Goal: Information Seeking & Learning: Learn about a topic

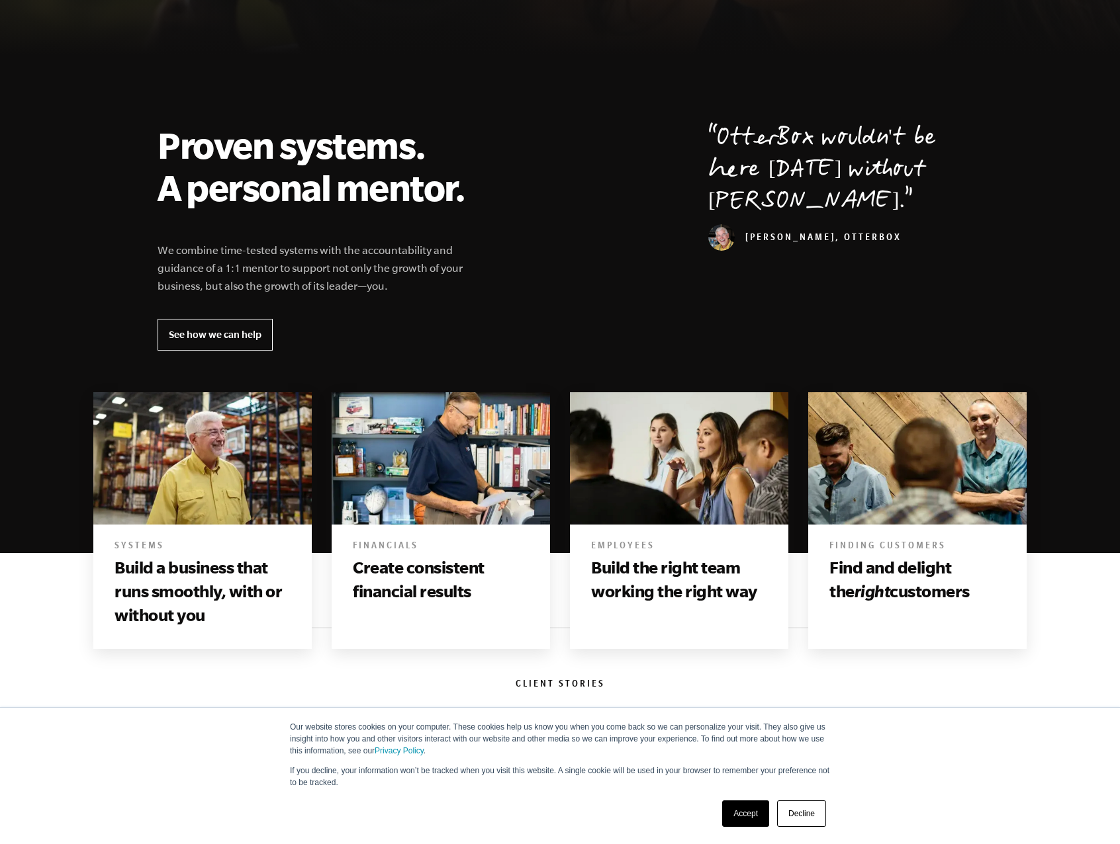
scroll to position [397, 0]
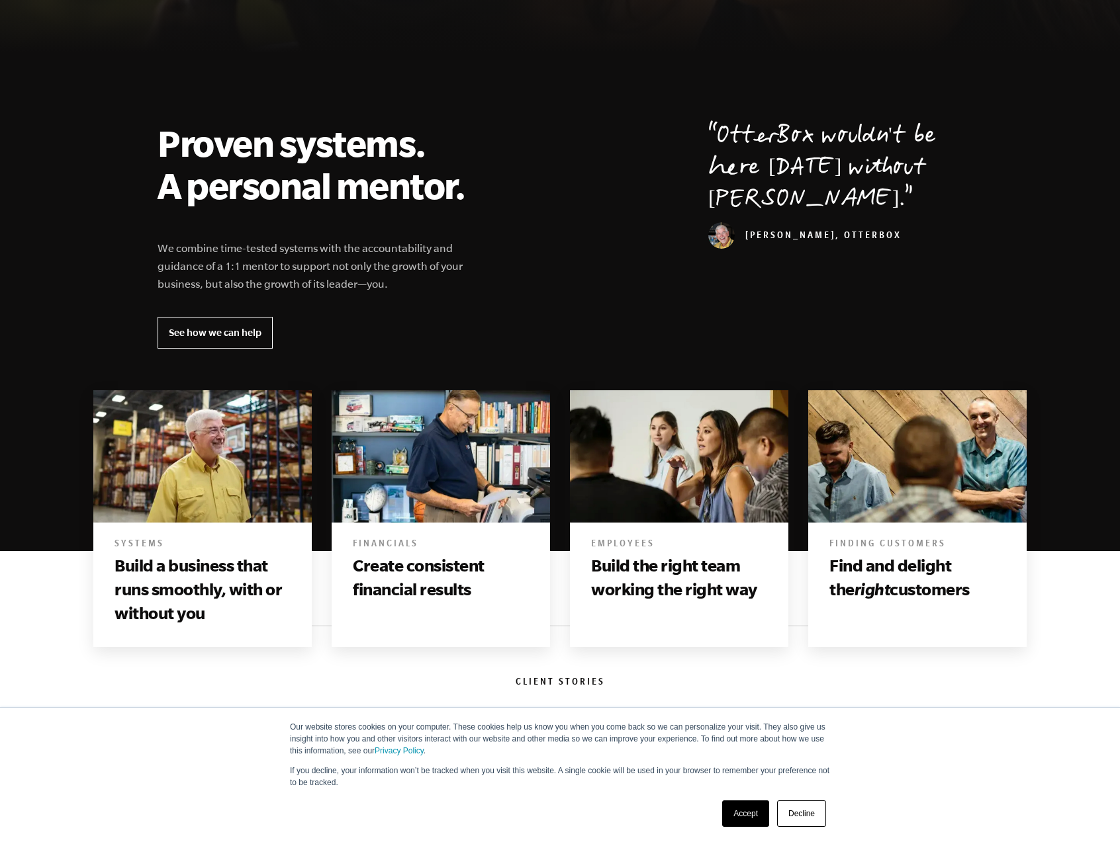
click at [750, 818] on link "Accept" at bounding box center [745, 814] width 47 height 26
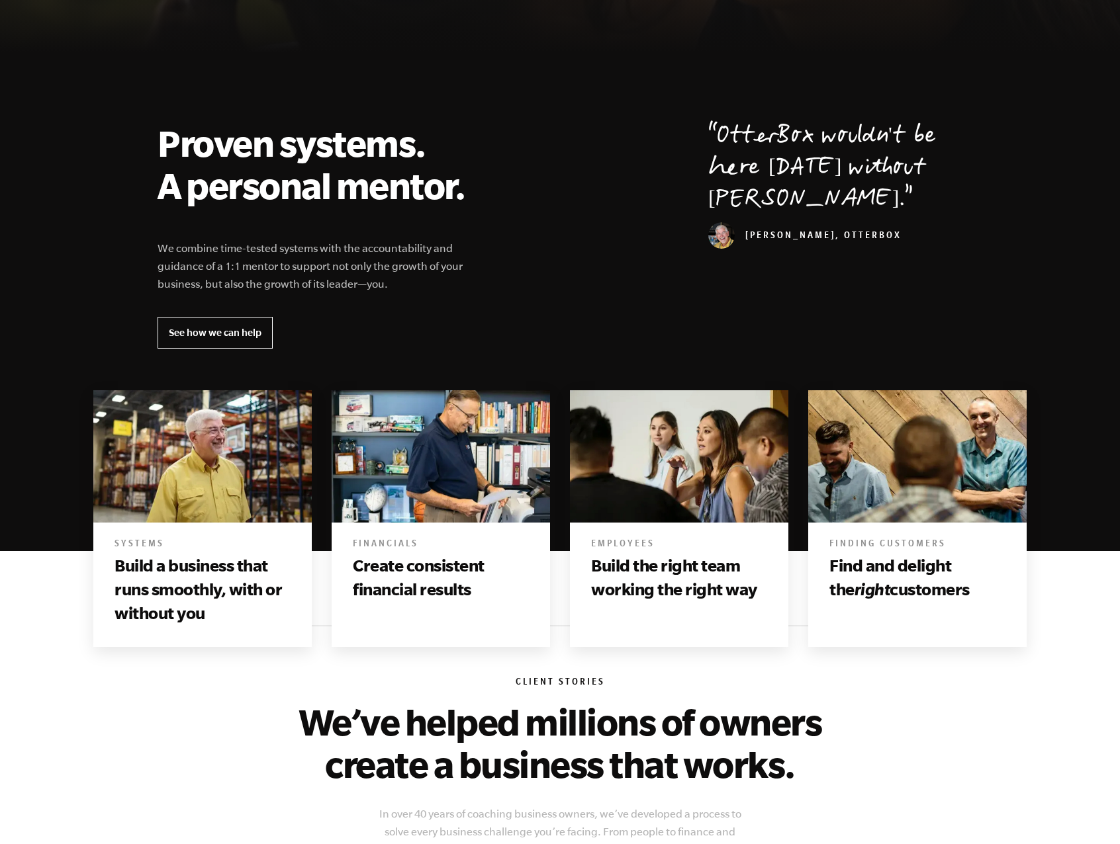
scroll to position [0, 0]
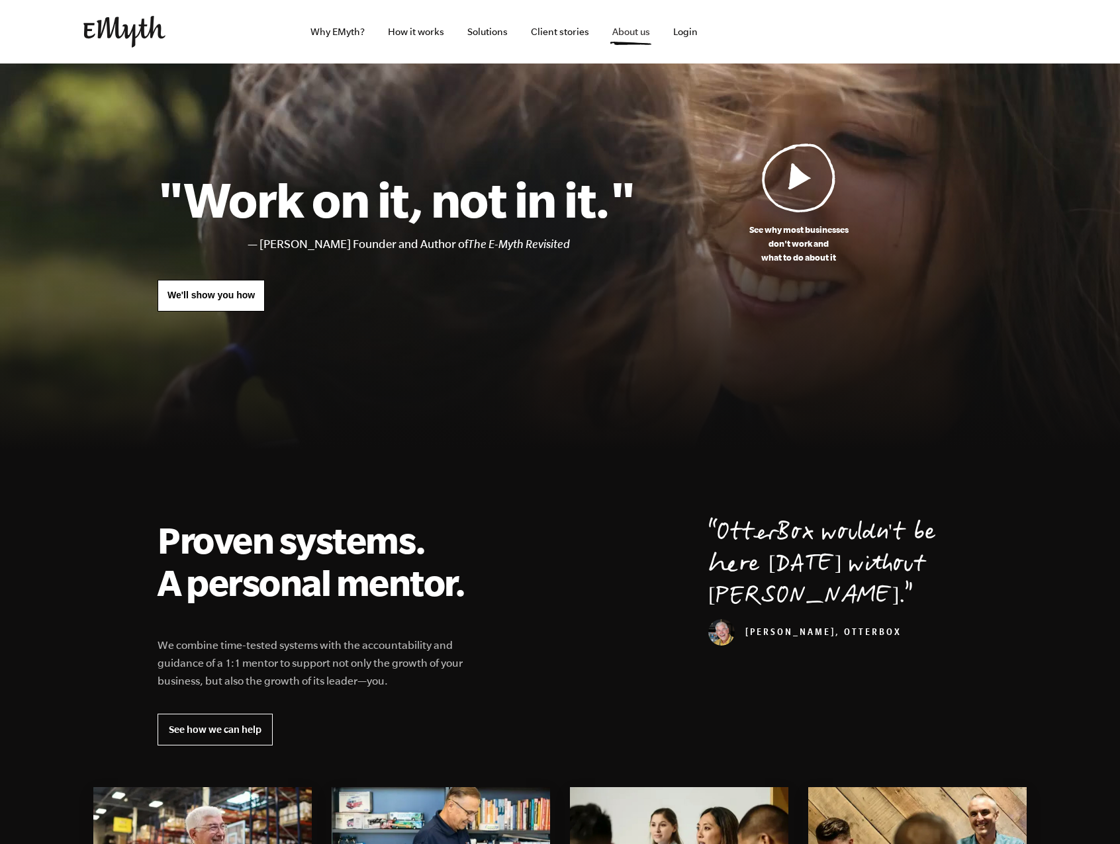
click at [621, 34] on link "About us" at bounding box center [630, 32] width 59 height 64
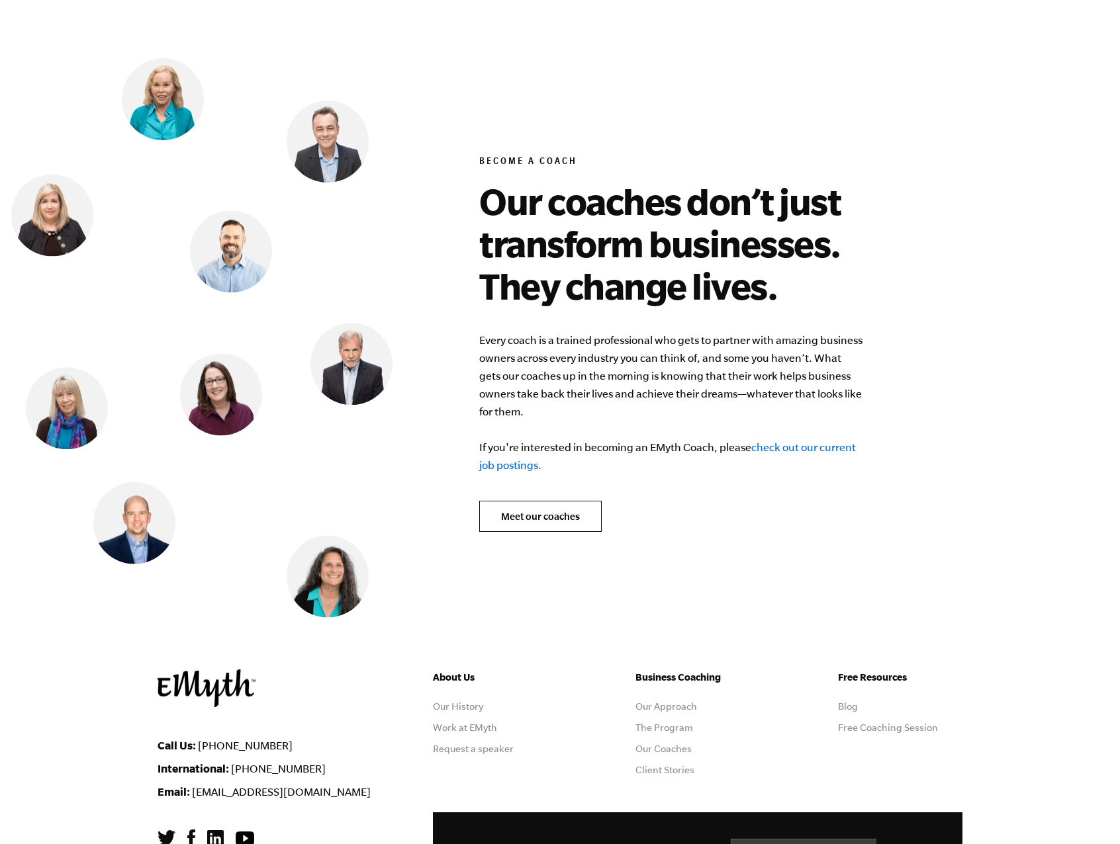
scroll to position [5161, 0]
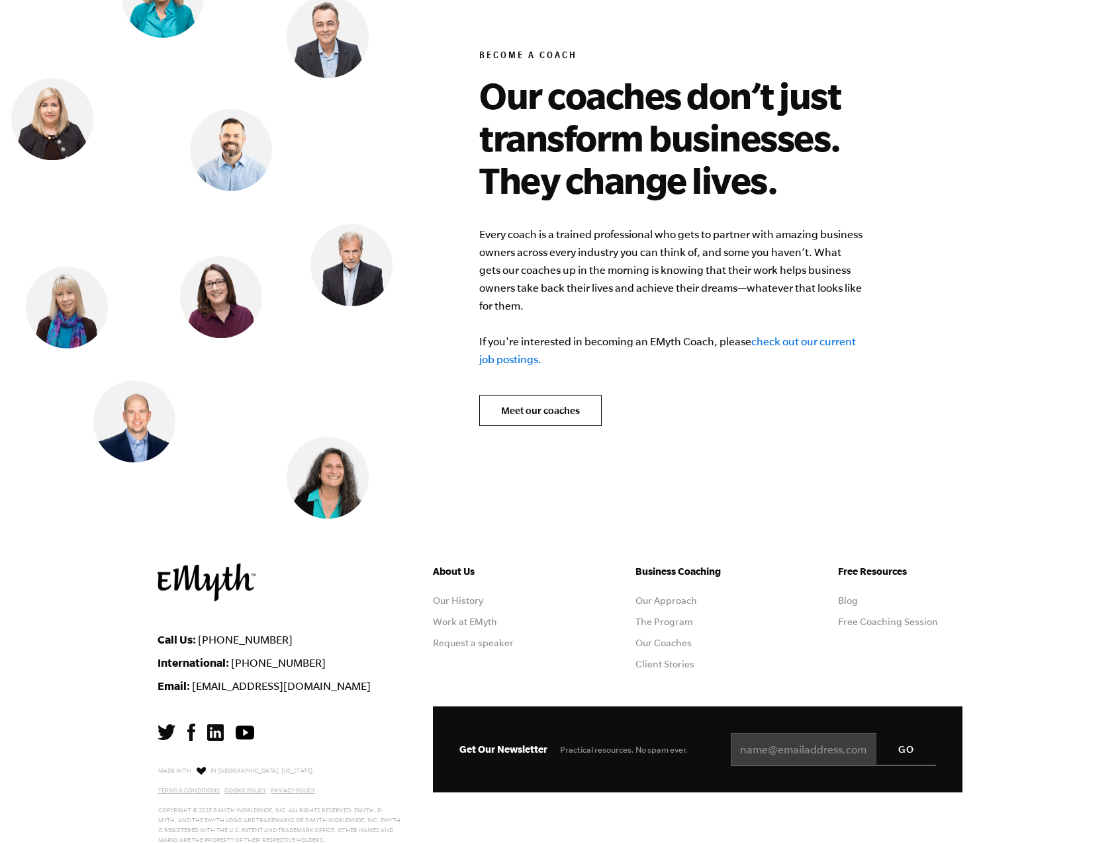
drag, startPoint x: 444, startPoint y: 575, endPoint x: 414, endPoint y: 594, distance: 35.4
click at [410, 594] on div "Call Us: 1-800-300-3531 International: +1-541-552-4600 Email: info@emyth.com" at bounding box center [284, 678] width 255 height 229
click at [514, 395] on link "Meet our coaches" at bounding box center [540, 411] width 122 height 32
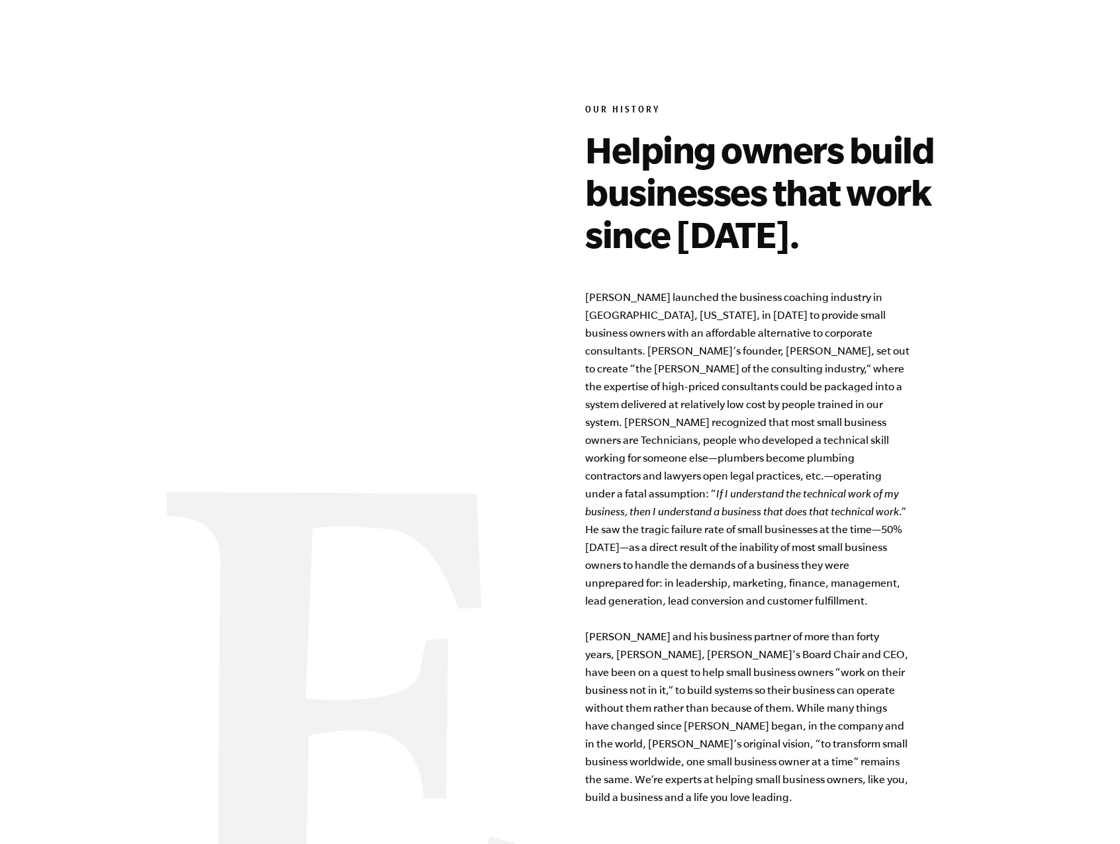
scroll to position [794, 0]
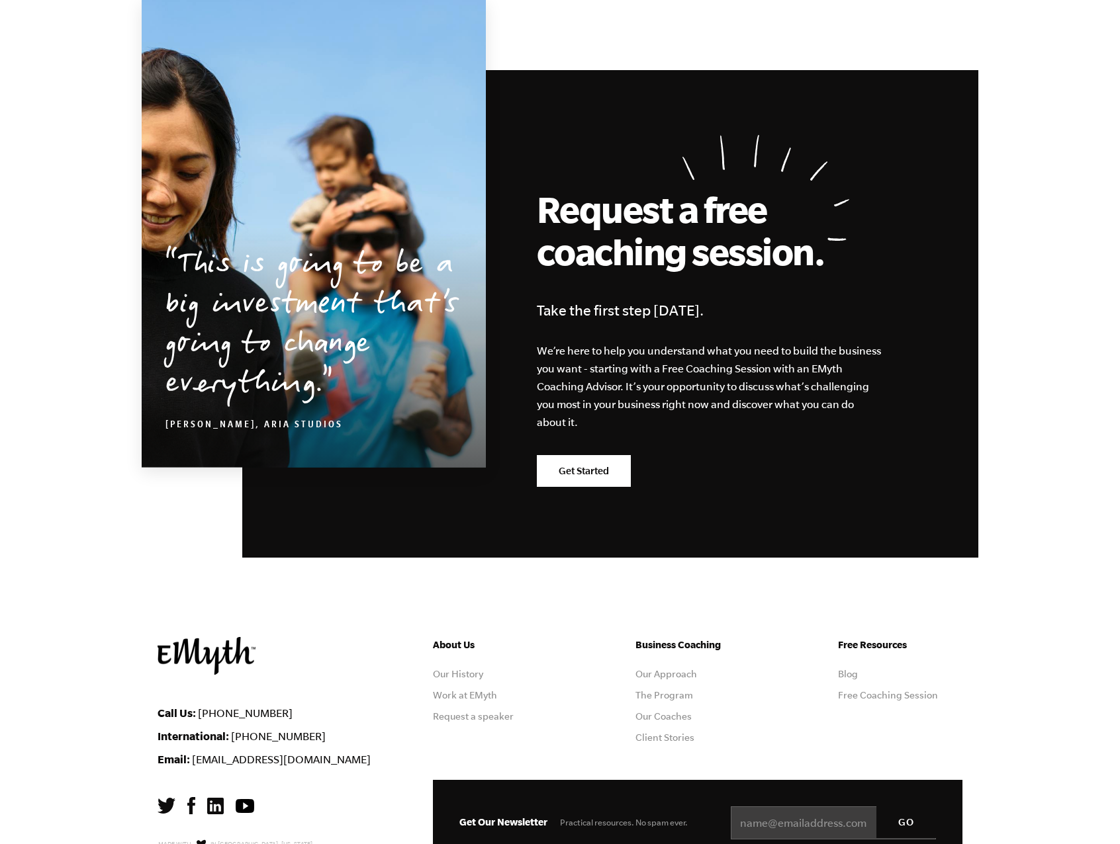
scroll to position [2108, 0]
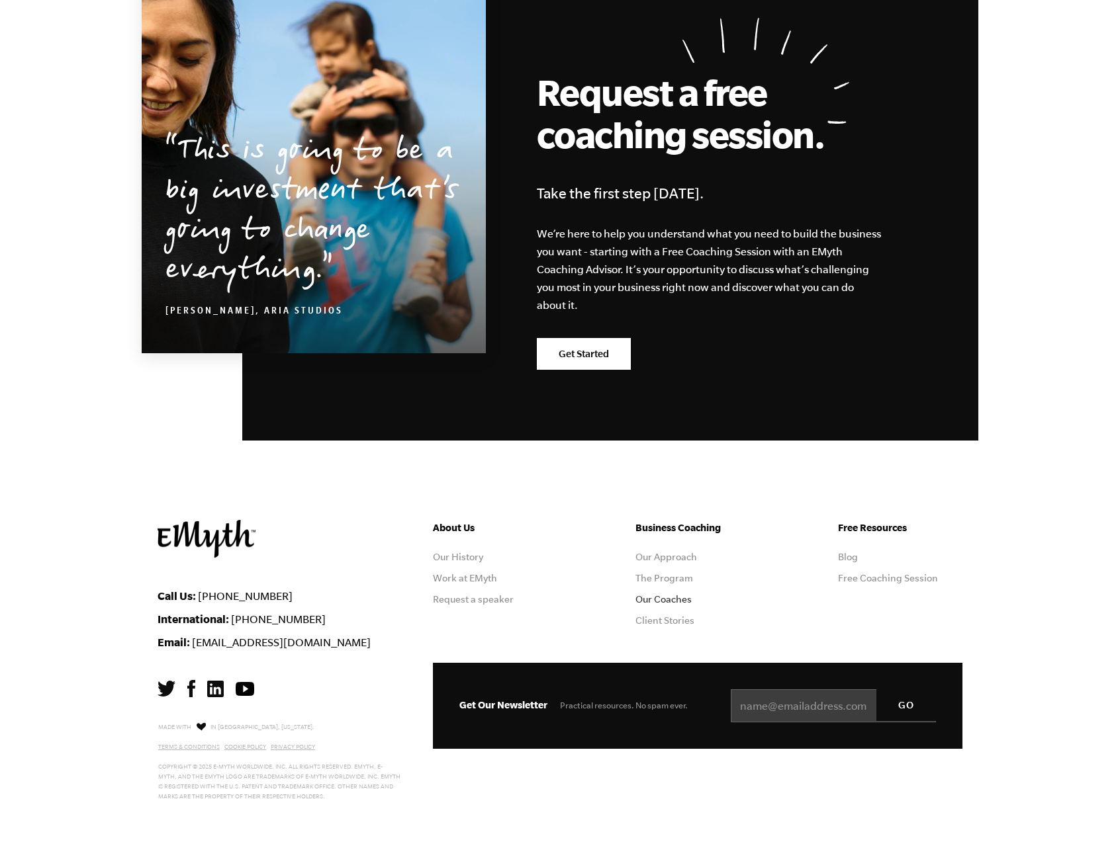
click at [652, 595] on link "Our Coaches" at bounding box center [663, 599] width 56 height 11
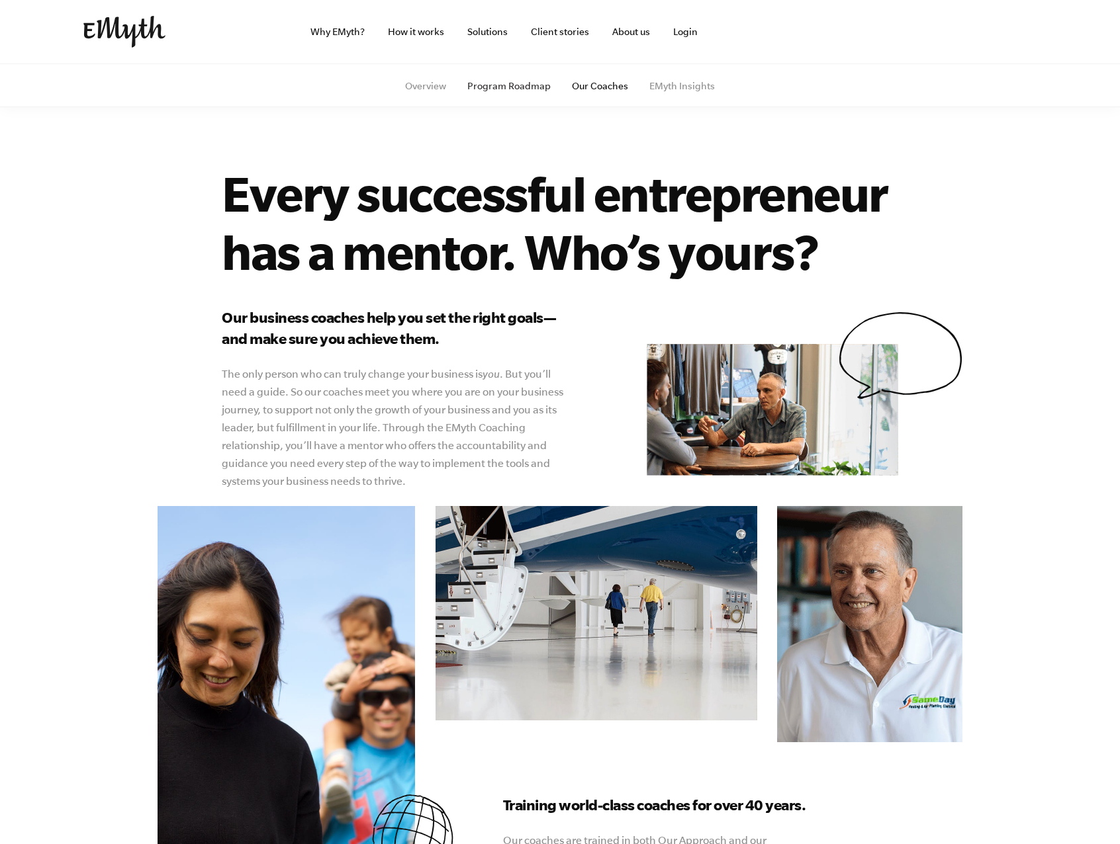
click at [526, 89] on link "Program Roadmap" at bounding box center [508, 86] width 83 height 11
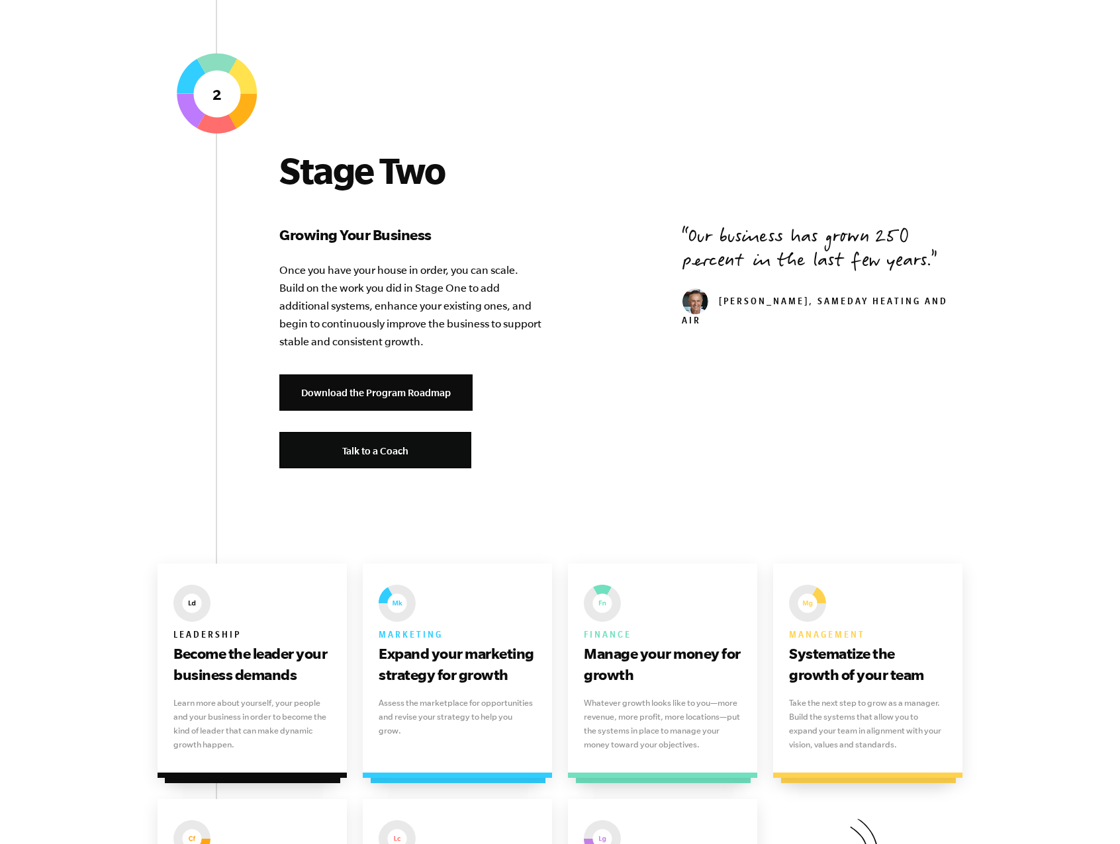
scroll to position [1456, 0]
